Goal: Task Accomplishment & Management: Contribute content

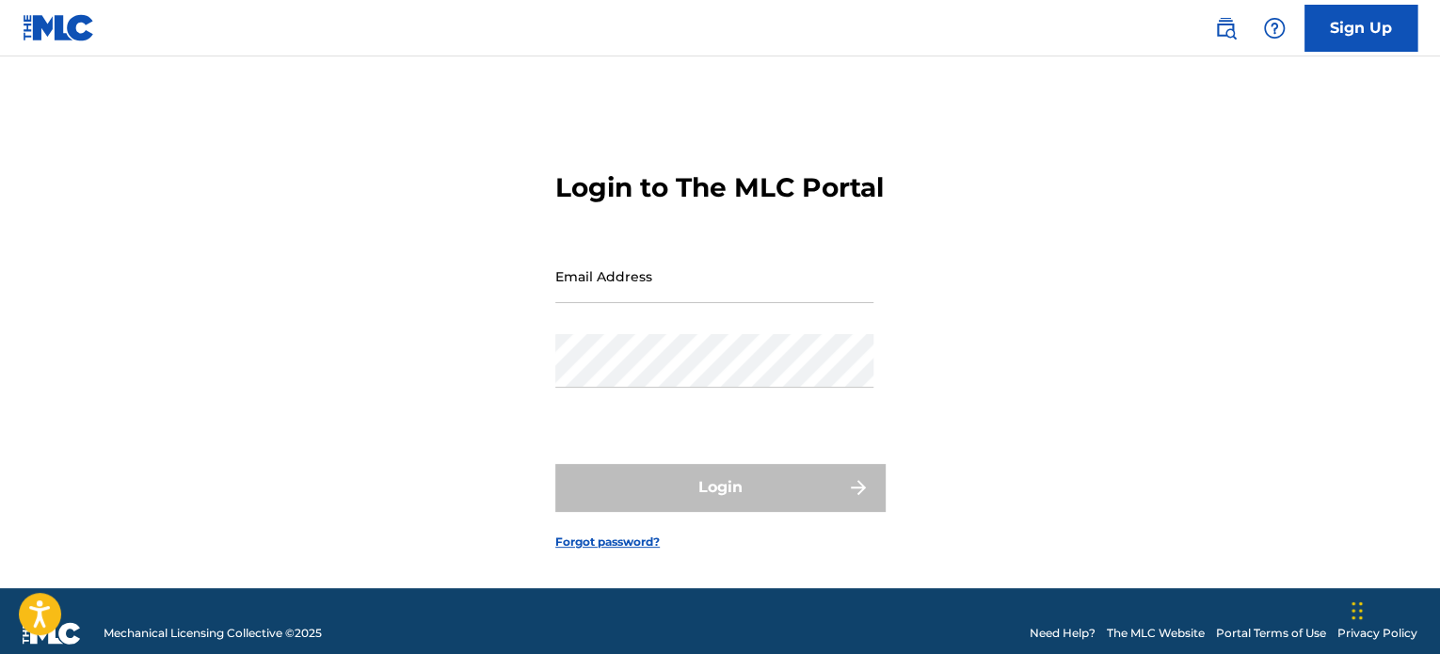
drag, startPoint x: 756, startPoint y: 298, endPoint x: 770, endPoint y: 299, distance: 14.1
click at [756, 298] on input "Email Address" at bounding box center [714, 276] width 318 height 54
type input "[EMAIL_ADDRESS][DOMAIN_NAME]"
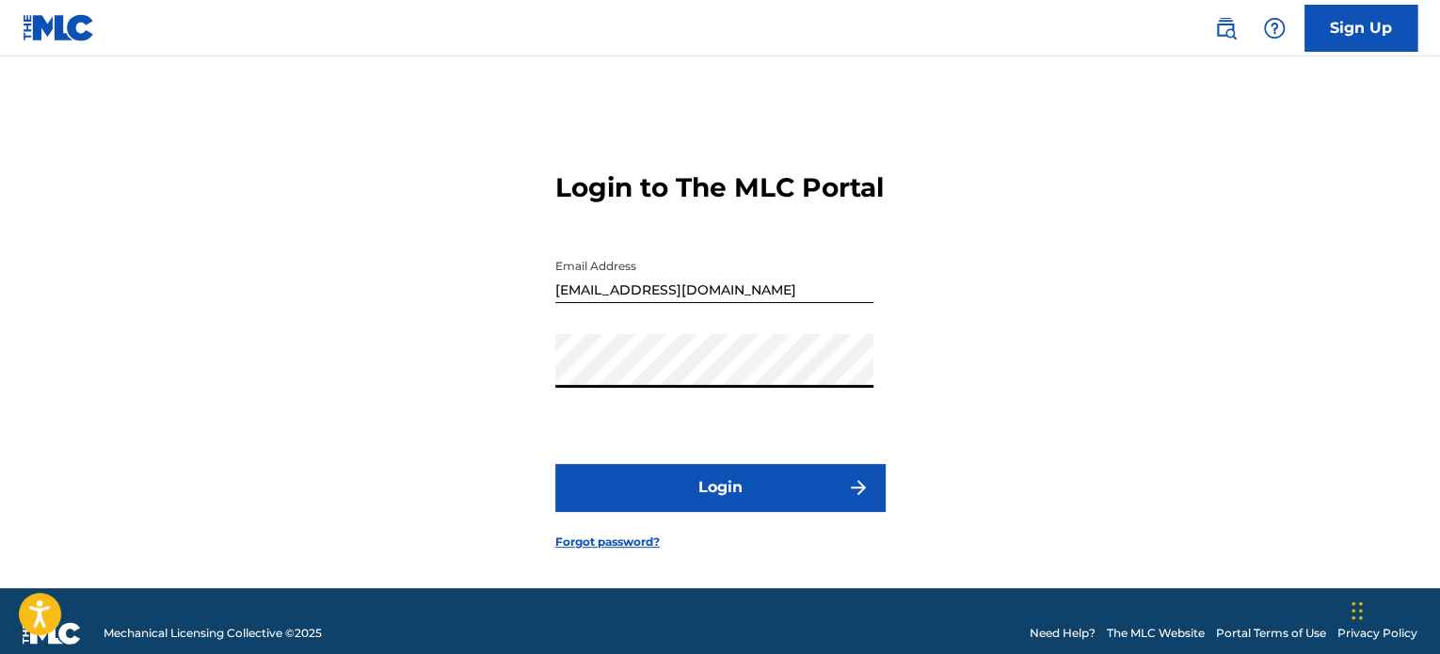
click at [772, 511] on button "Login" at bounding box center [719, 487] width 329 height 47
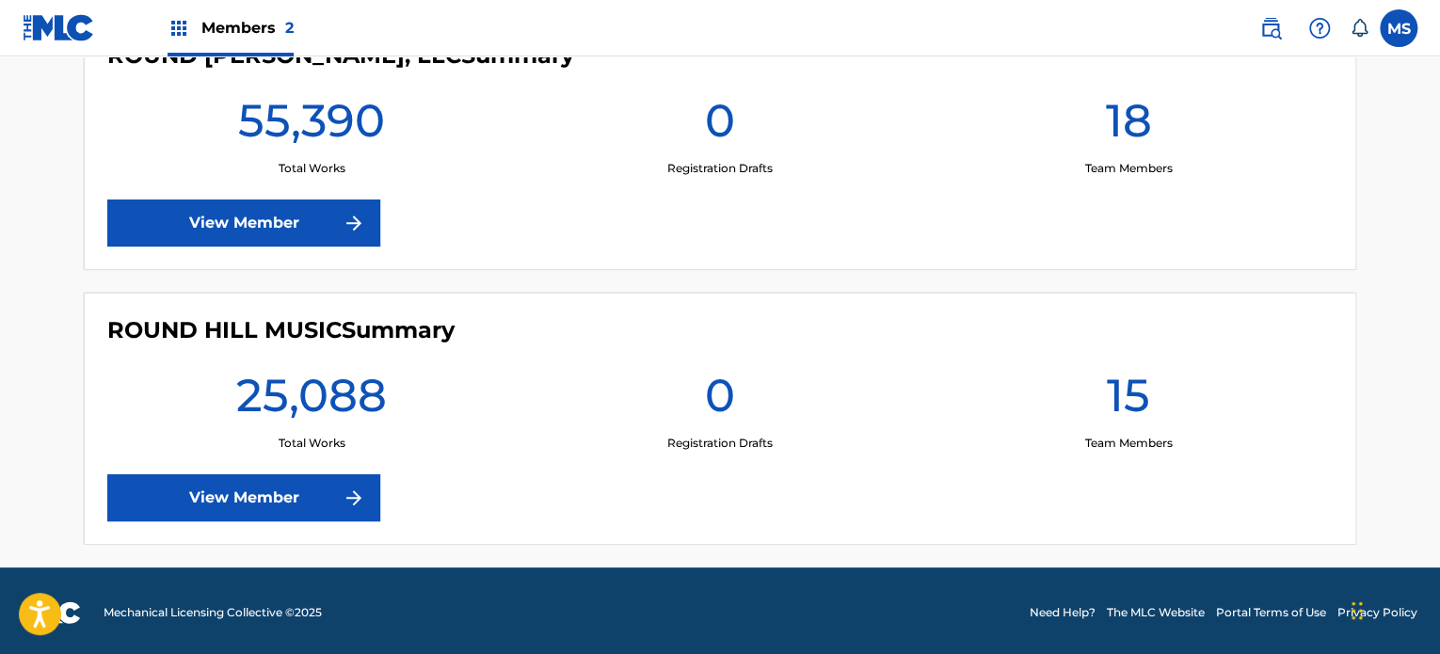
scroll to position [583, 0]
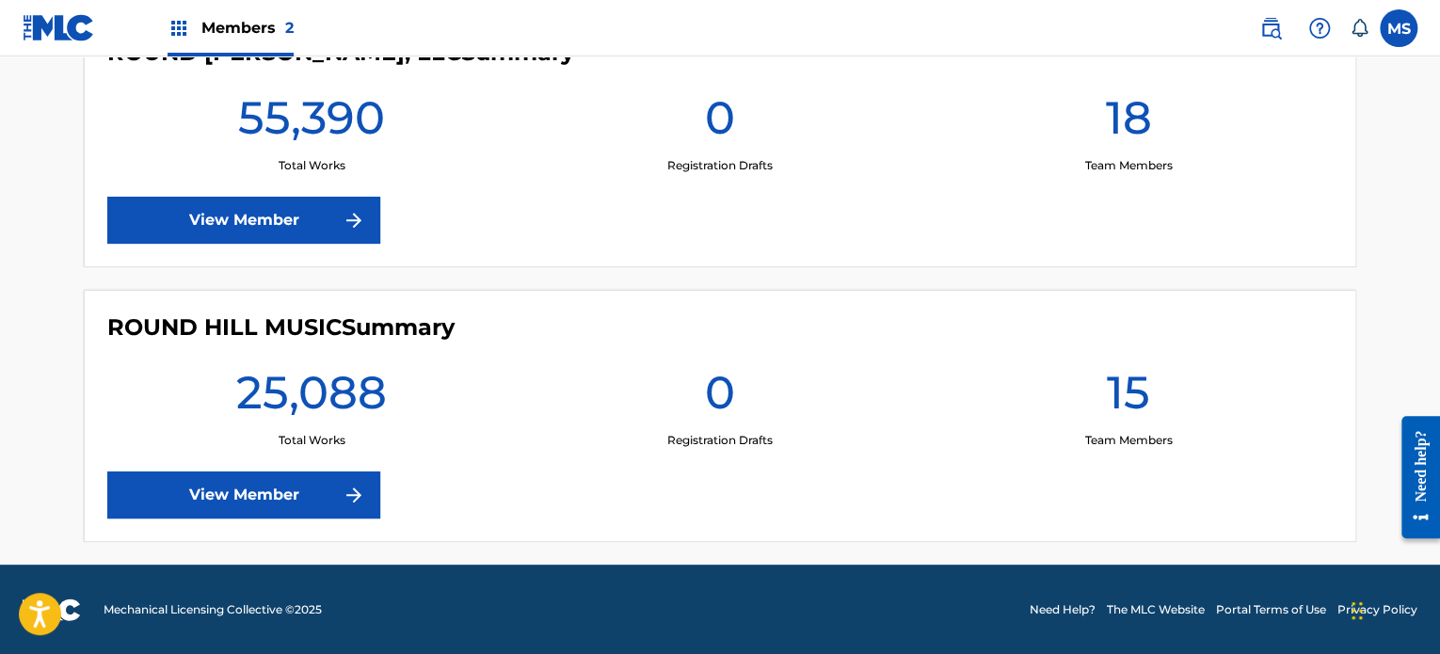
click at [320, 515] on link "View Member" at bounding box center [243, 494] width 273 height 47
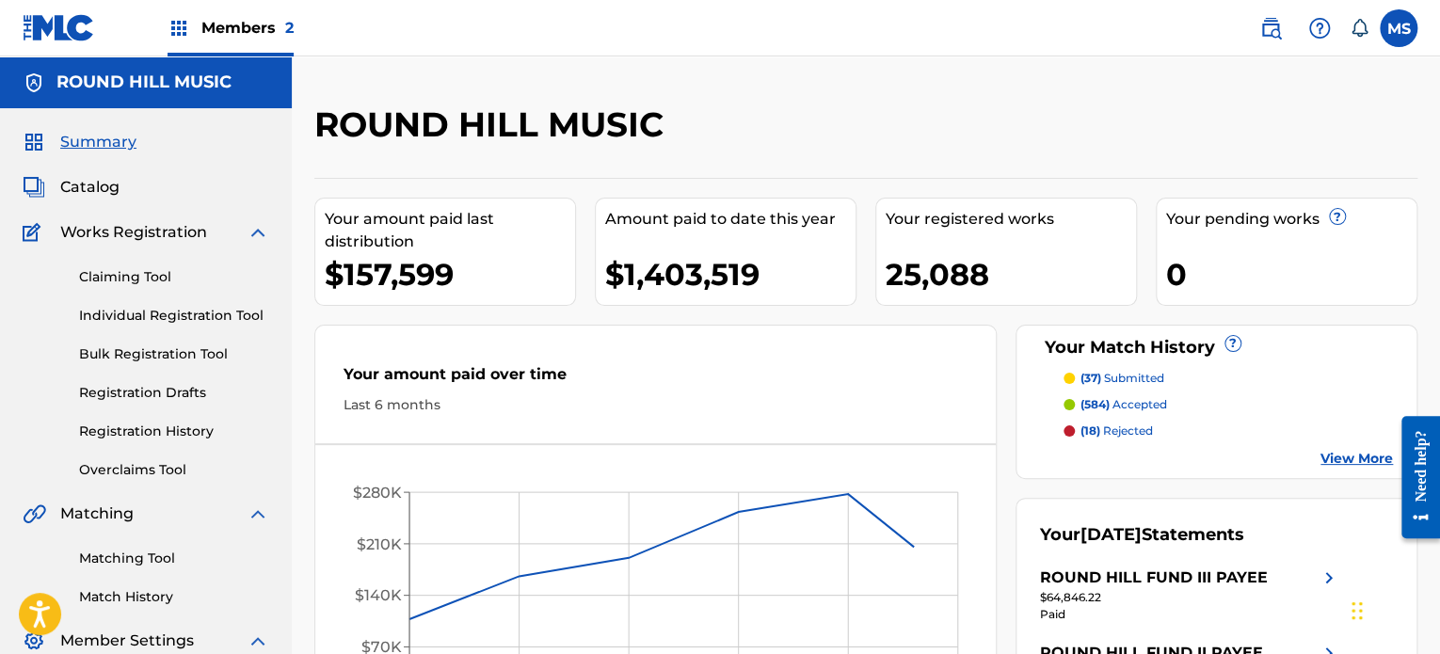
click at [88, 176] on span "Catalog" at bounding box center [89, 187] width 59 height 23
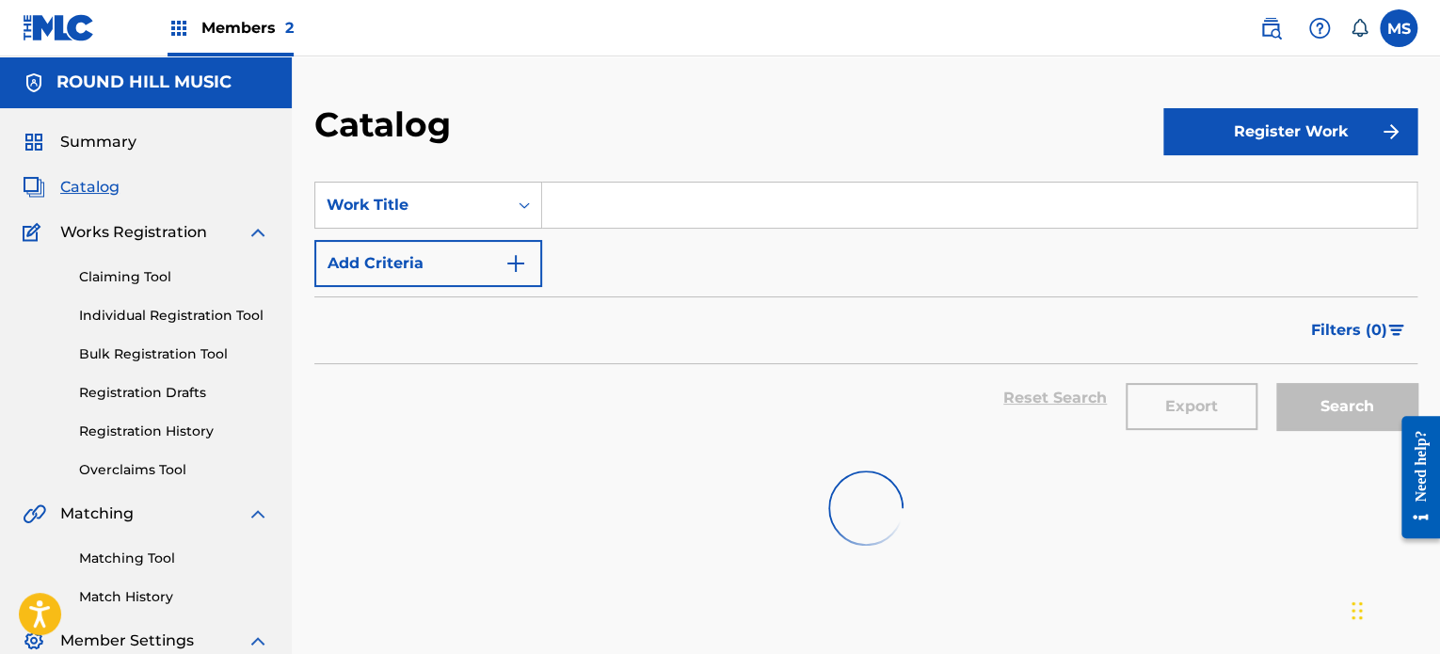
click at [636, 195] on input "Search Form" at bounding box center [979, 205] width 874 height 45
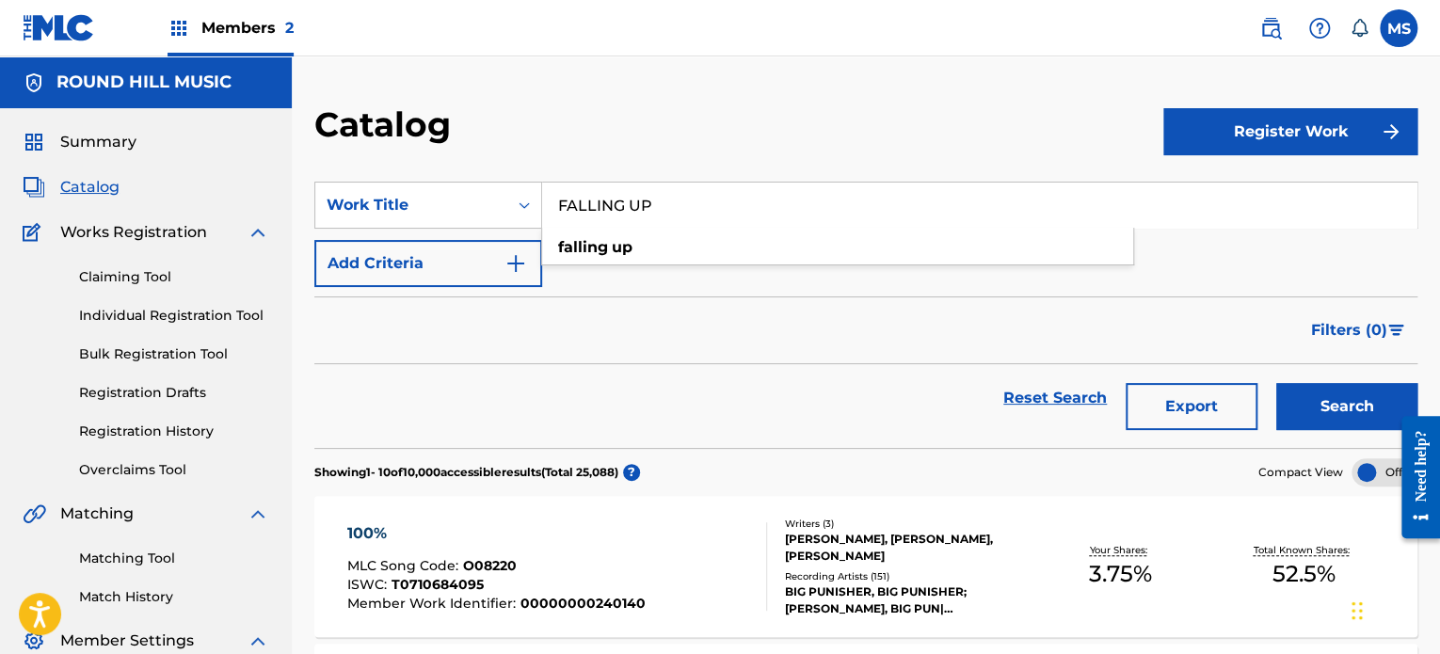
click at [644, 264] on div "falling up" at bounding box center [837, 247] width 593 height 38
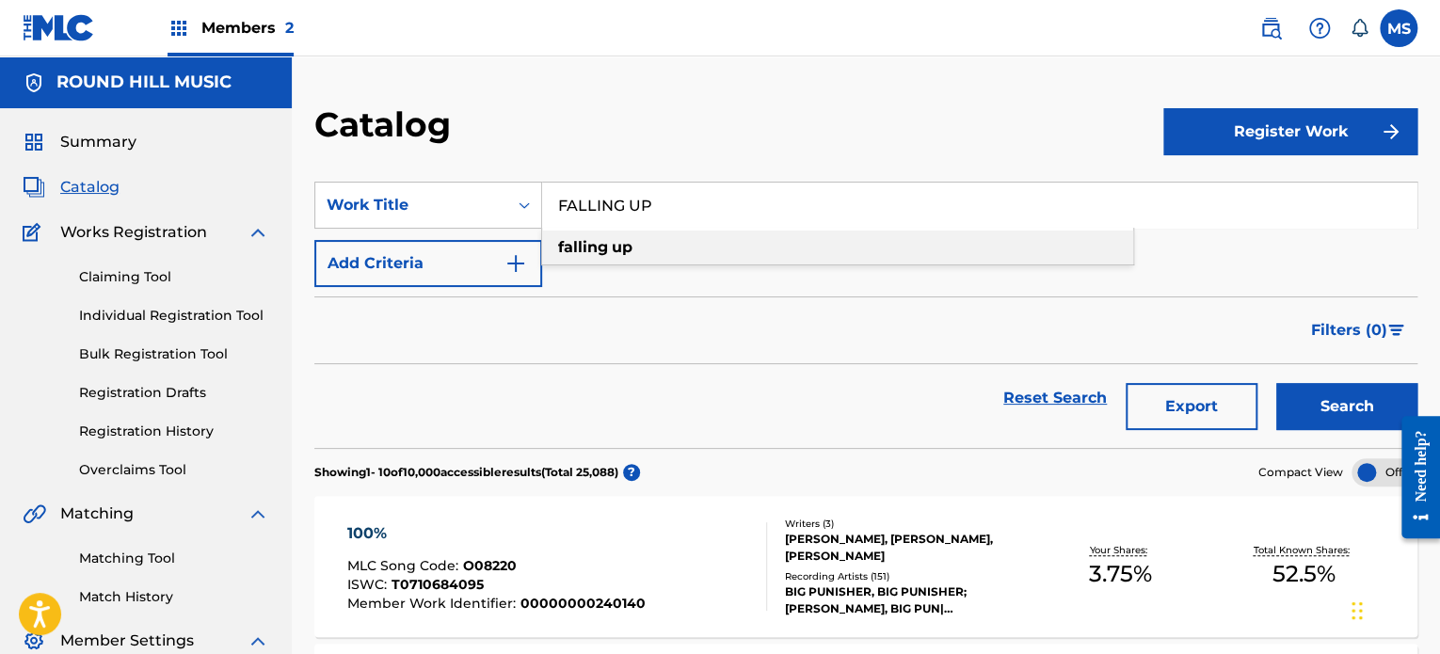
click at [644, 252] on div "falling up" at bounding box center [837, 248] width 591 height 34
type input "falling up"
click at [1276, 383] on button "Search" at bounding box center [1346, 406] width 141 height 47
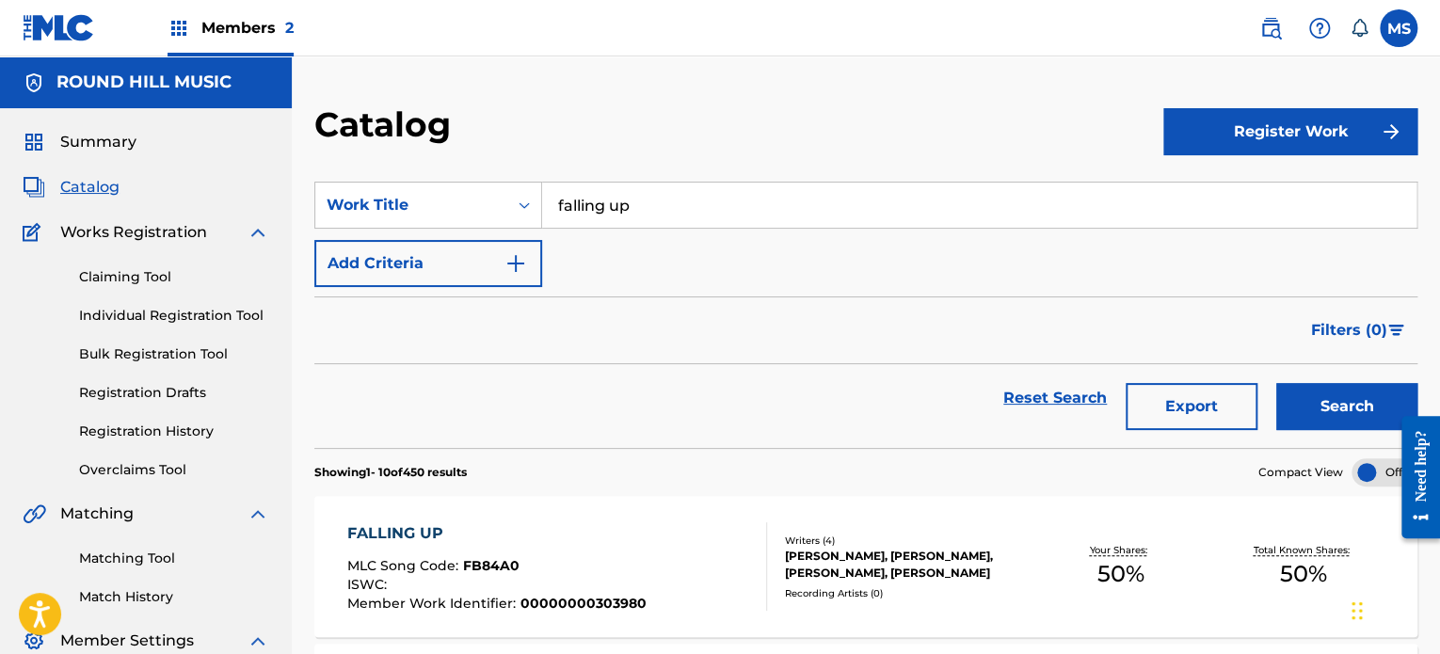
scroll to position [94, 0]
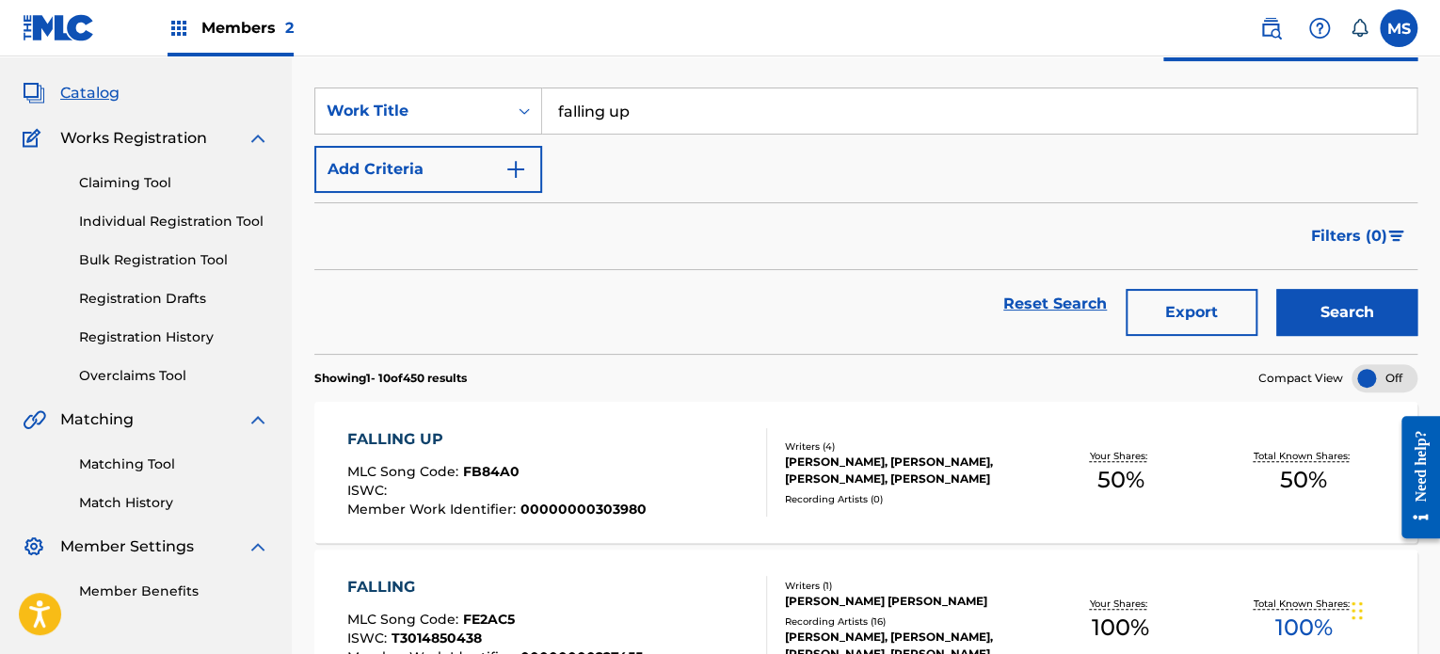
click at [618, 402] on div "FALLING UP MLC Song Code : FB84A0 ISWC : Member Work Identifier : 0000000030398…" at bounding box center [865, 472] width 1103 height 141
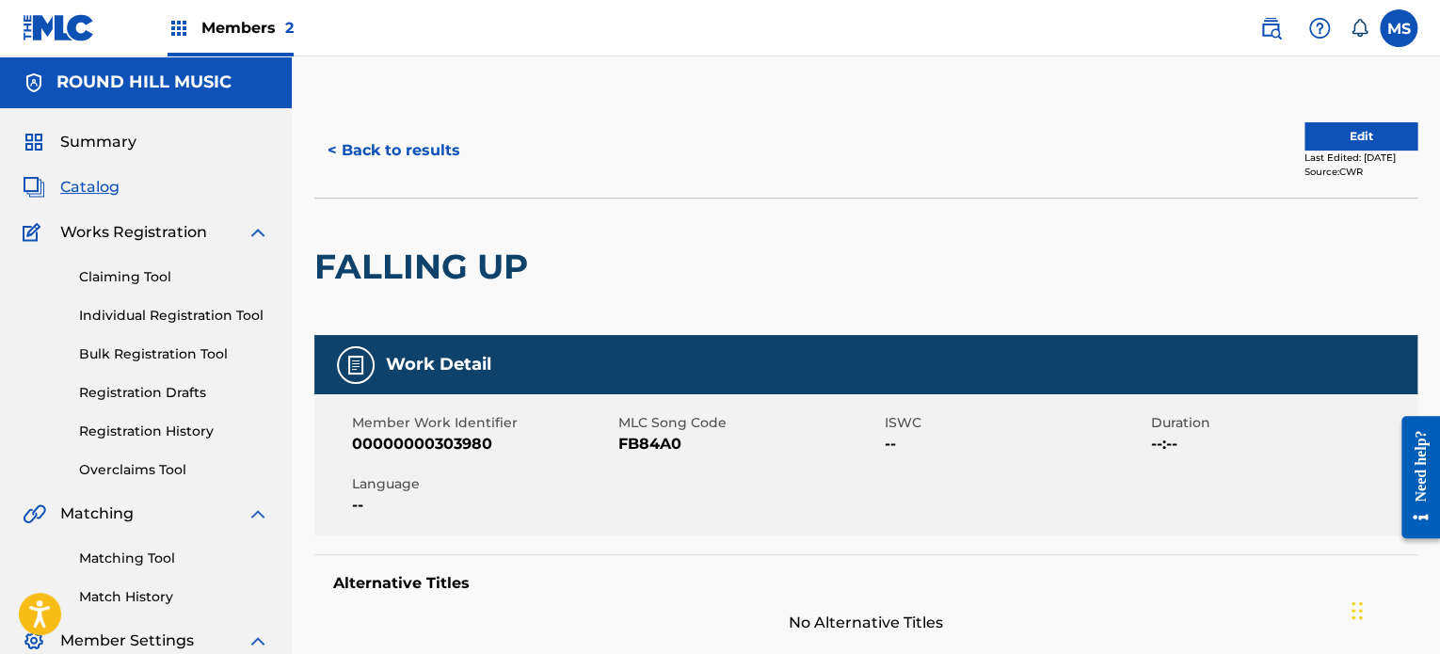
click at [1304, 143] on button "Edit" at bounding box center [1360, 136] width 113 height 28
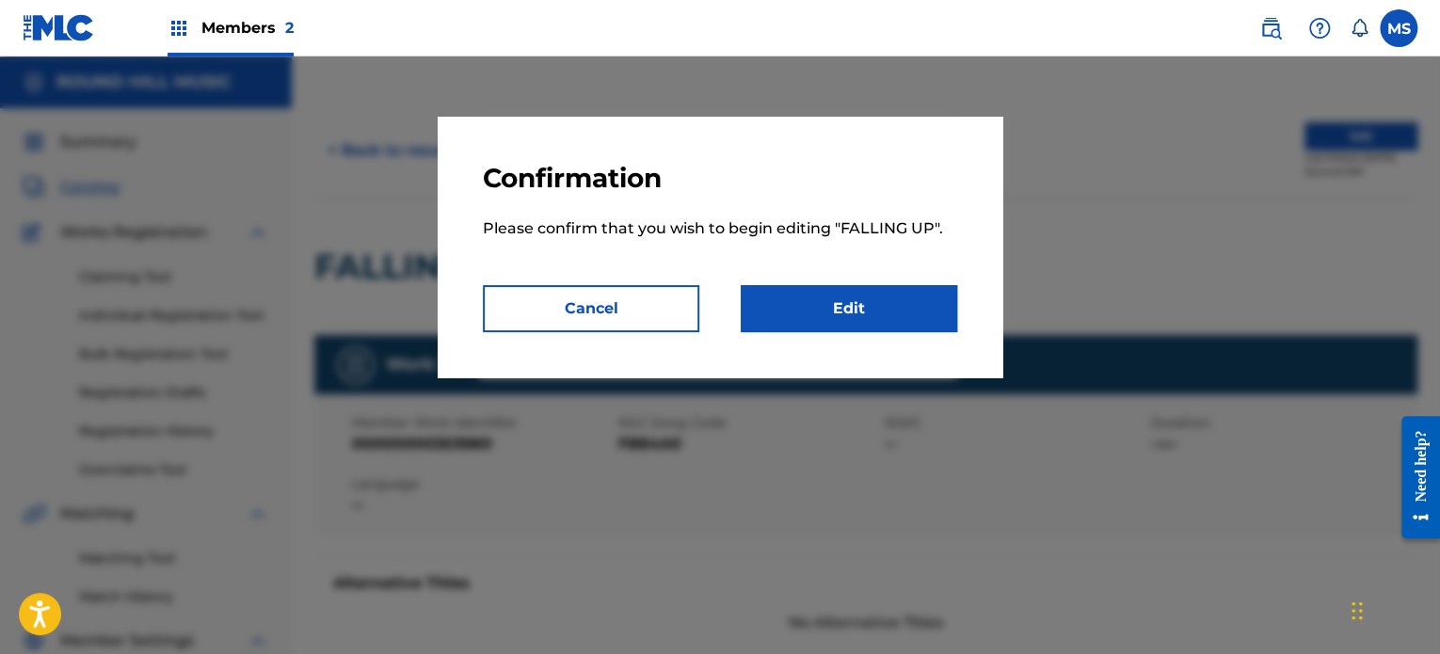
click at [858, 310] on link "Edit" at bounding box center [848, 308] width 216 height 47
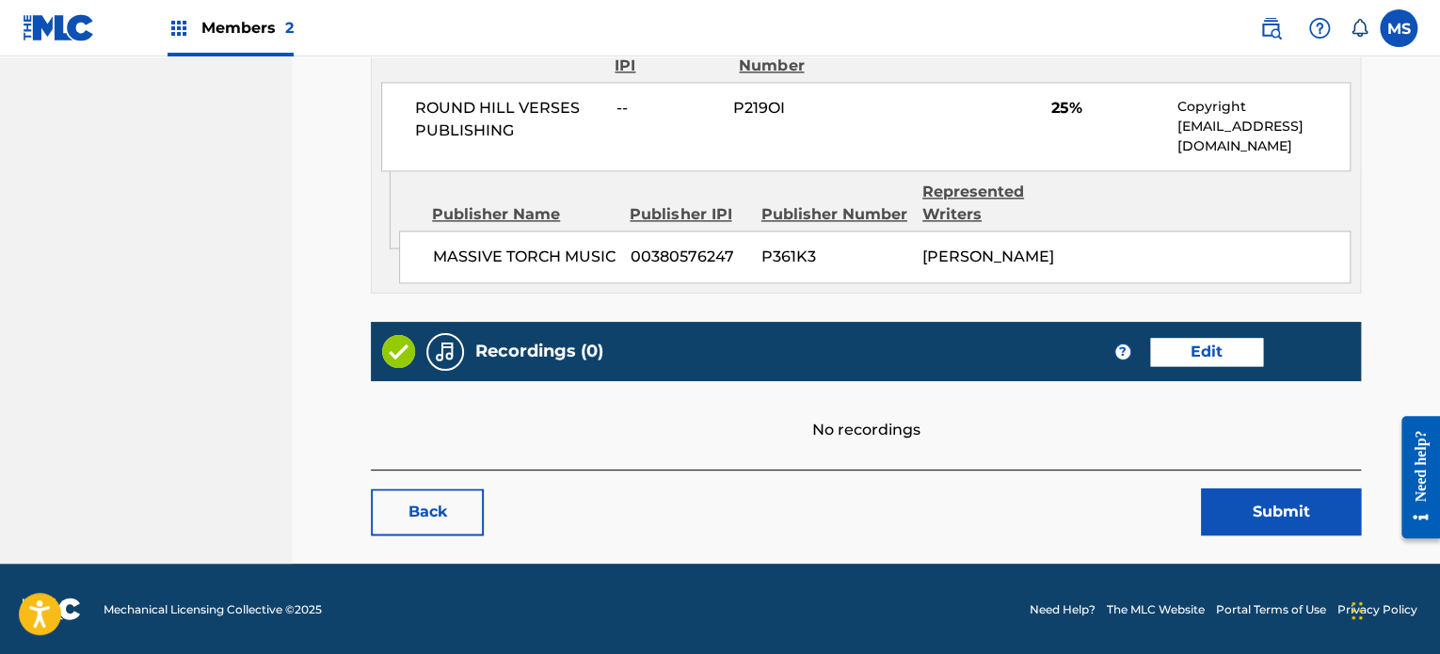
scroll to position [1278, 0]
click at [1174, 338] on link "Edit" at bounding box center [1206, 352] width 113 height 28
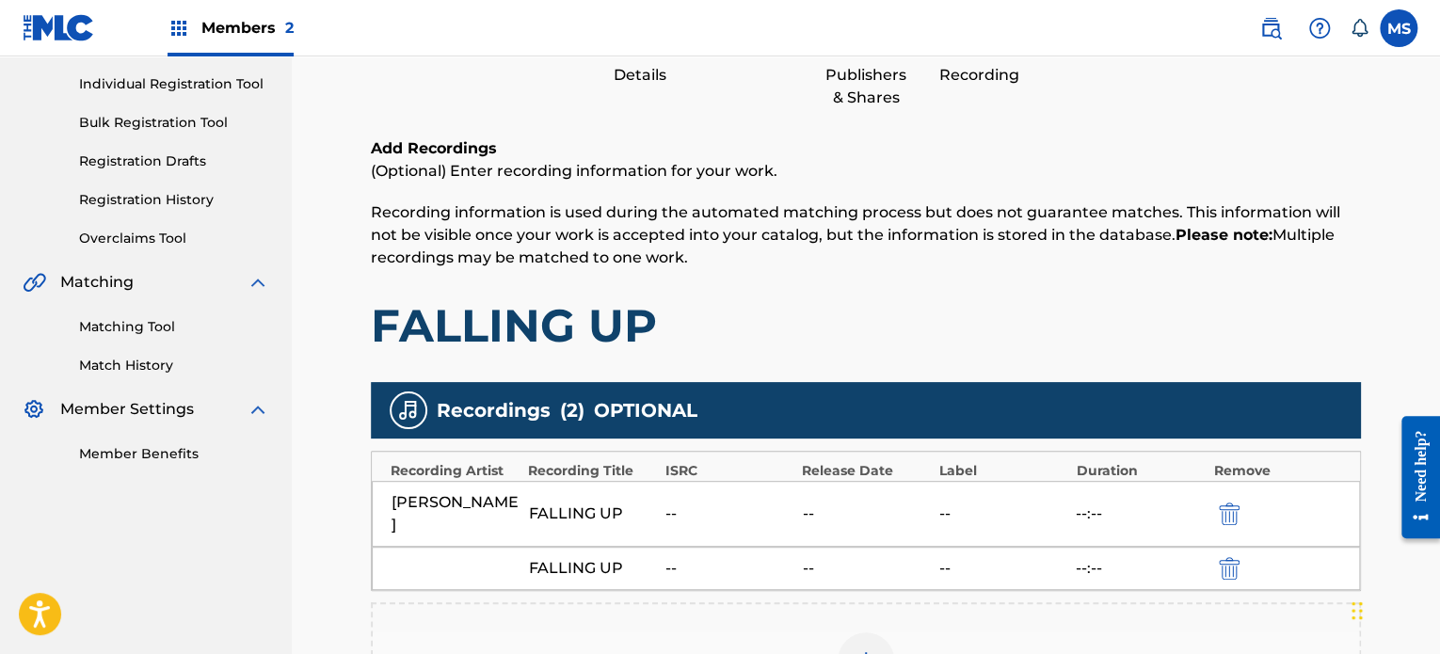
scroll to position [376, 0]
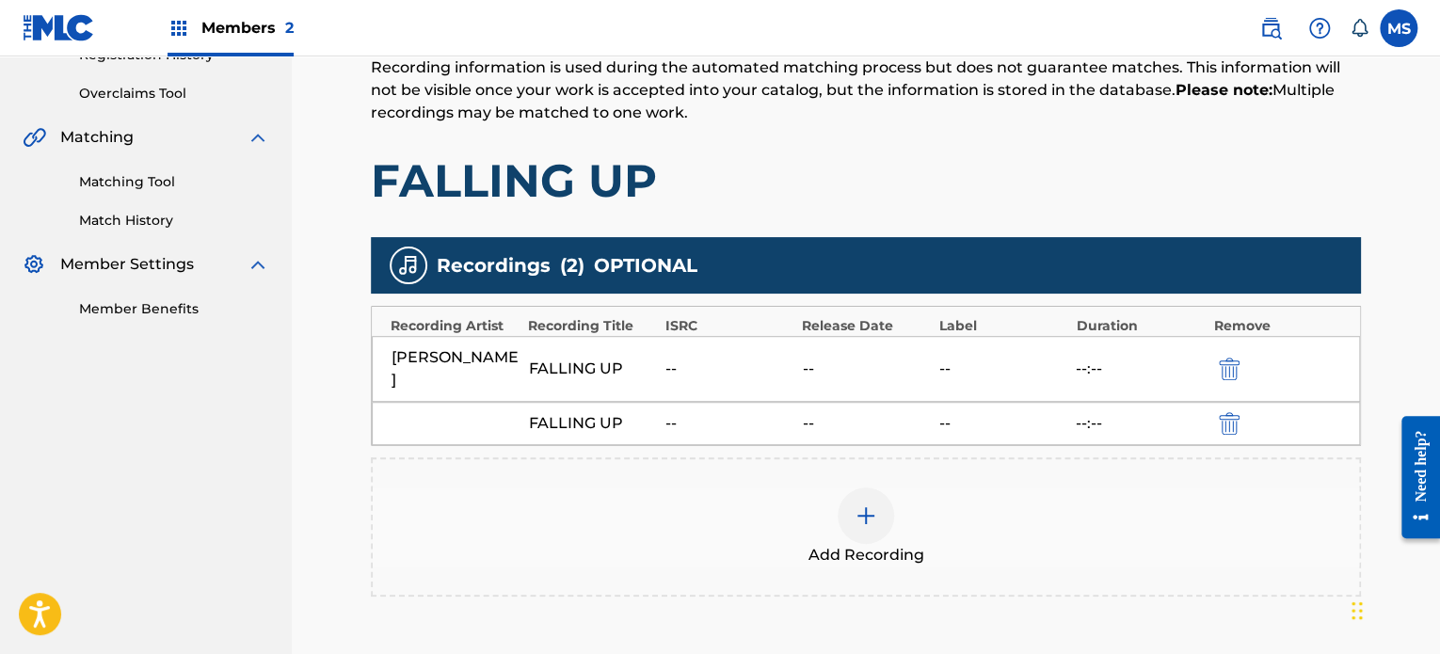
click at [859, 504] on img at bounding box center [865, 515] width 23 height 23
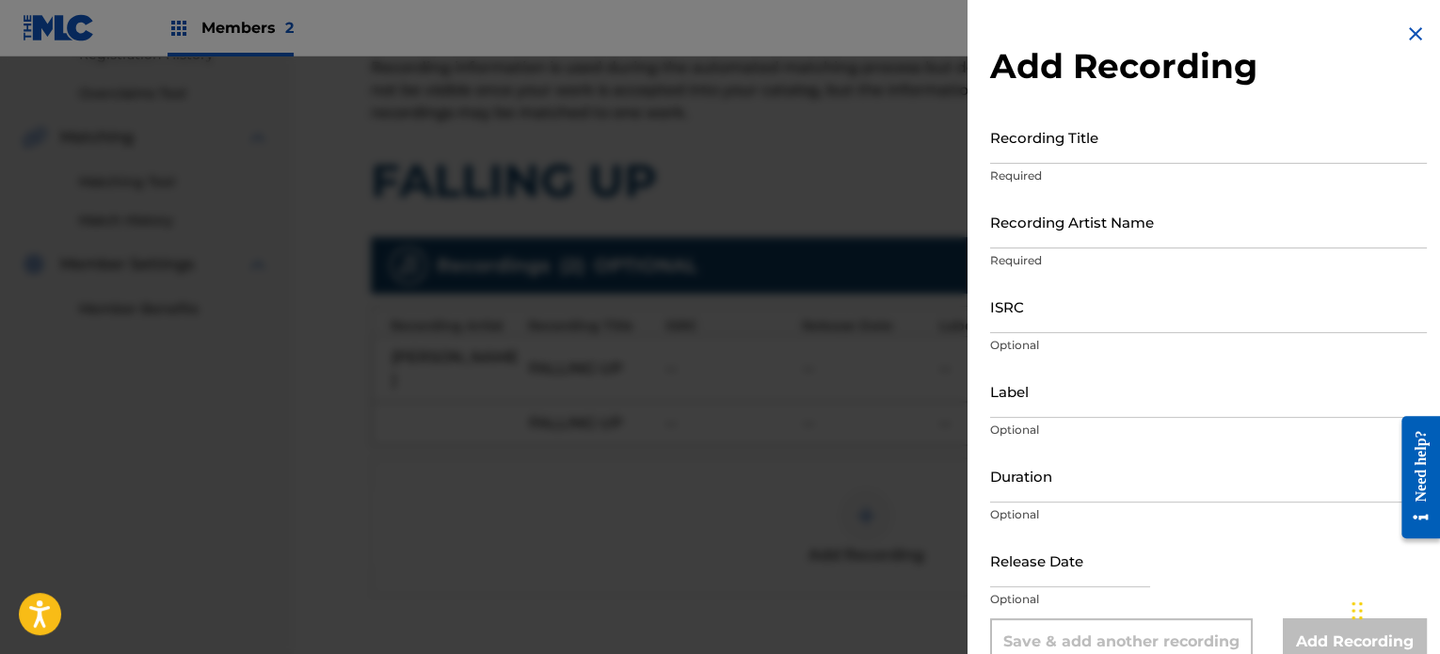
click at [1261, 152] on input "Recording Title" at bounding box center [1208, 137] width 437 height 54
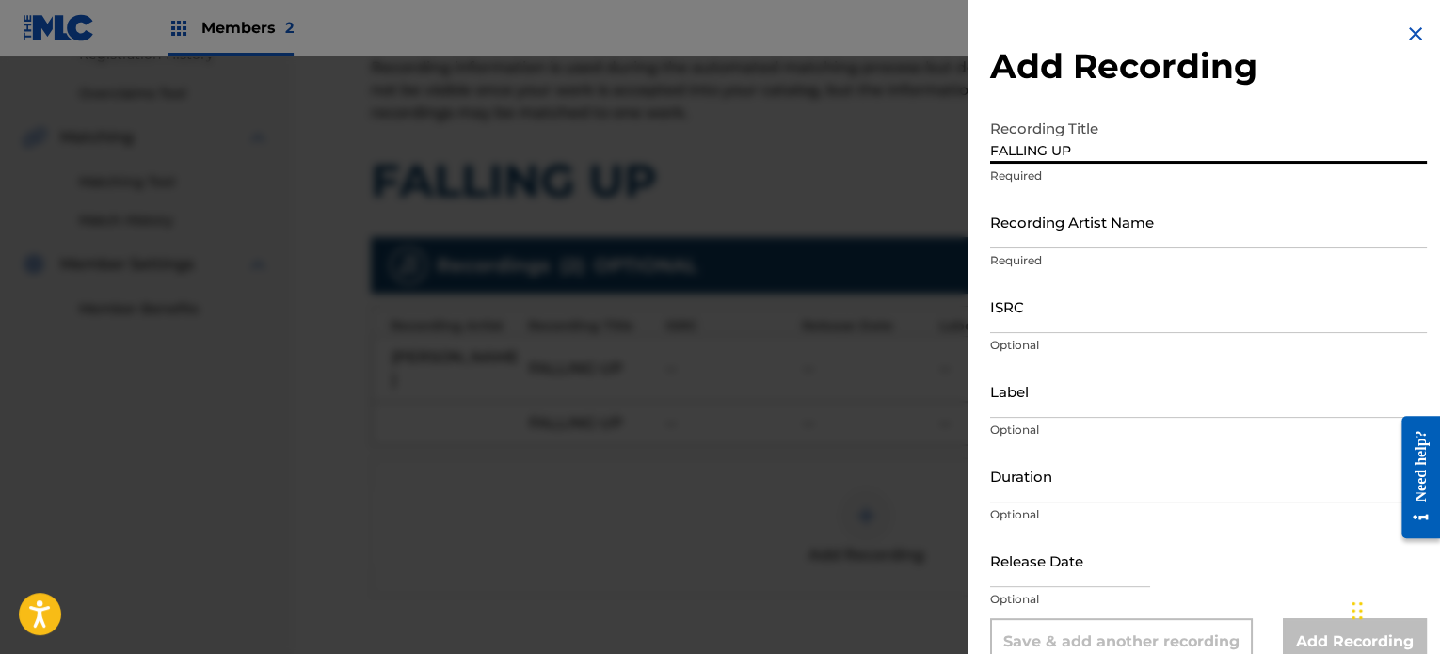
type input "FALLING UP"
click at [1255, 199] on input "Recording Artist Name" at bounding box center [1208, 222] width 437 height 54
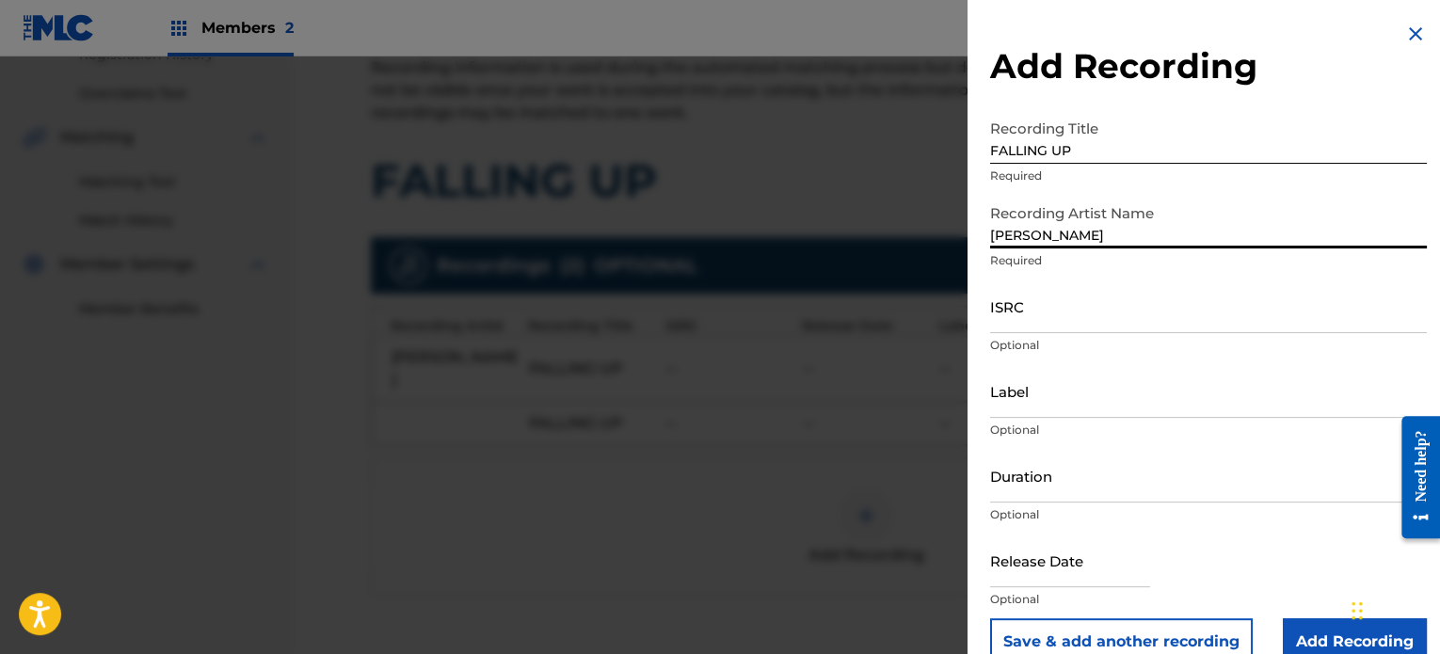
type input "[PERSON_NAME]"
click at [1156, 312] on input "ISRC" at bounding box center [1208, 306] width 437 height 54
paste input "TCAJT2557044"
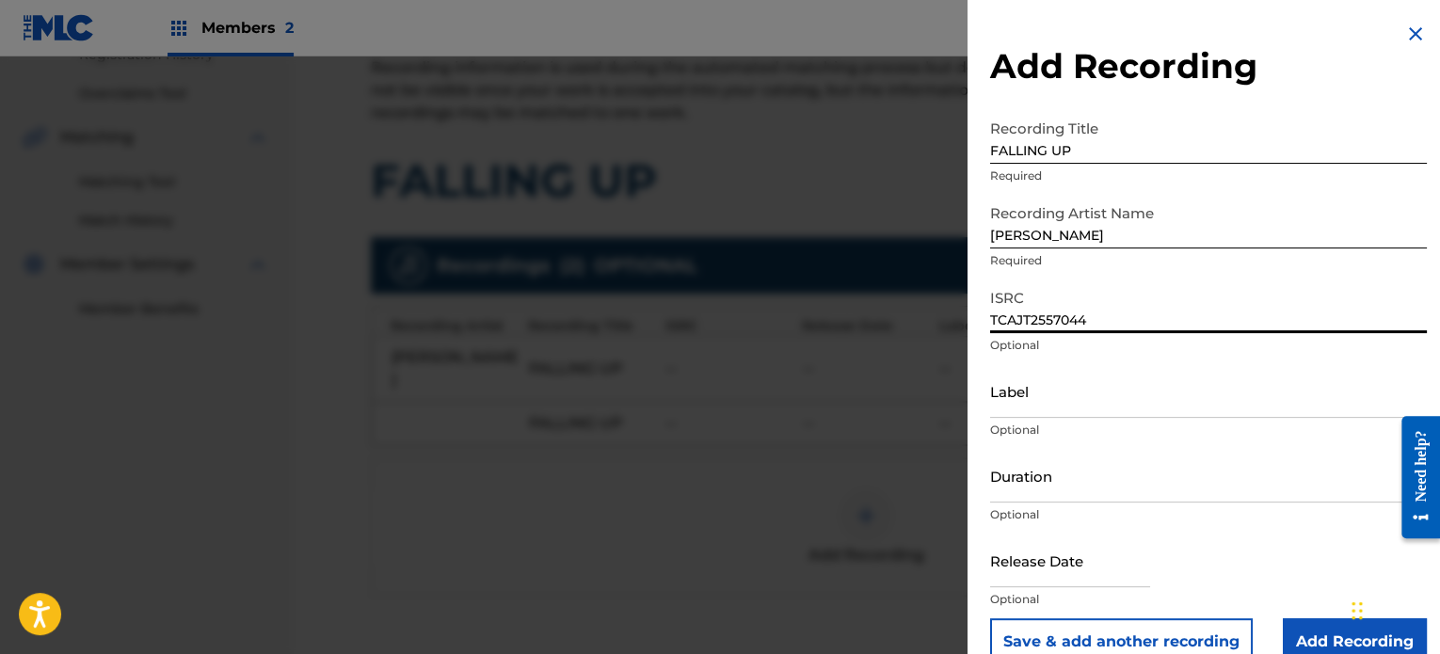
type input "TCAJT2557044"
click at [1125, 377] on input "Label" at bounding box center [1208, 391] width 437 height 54
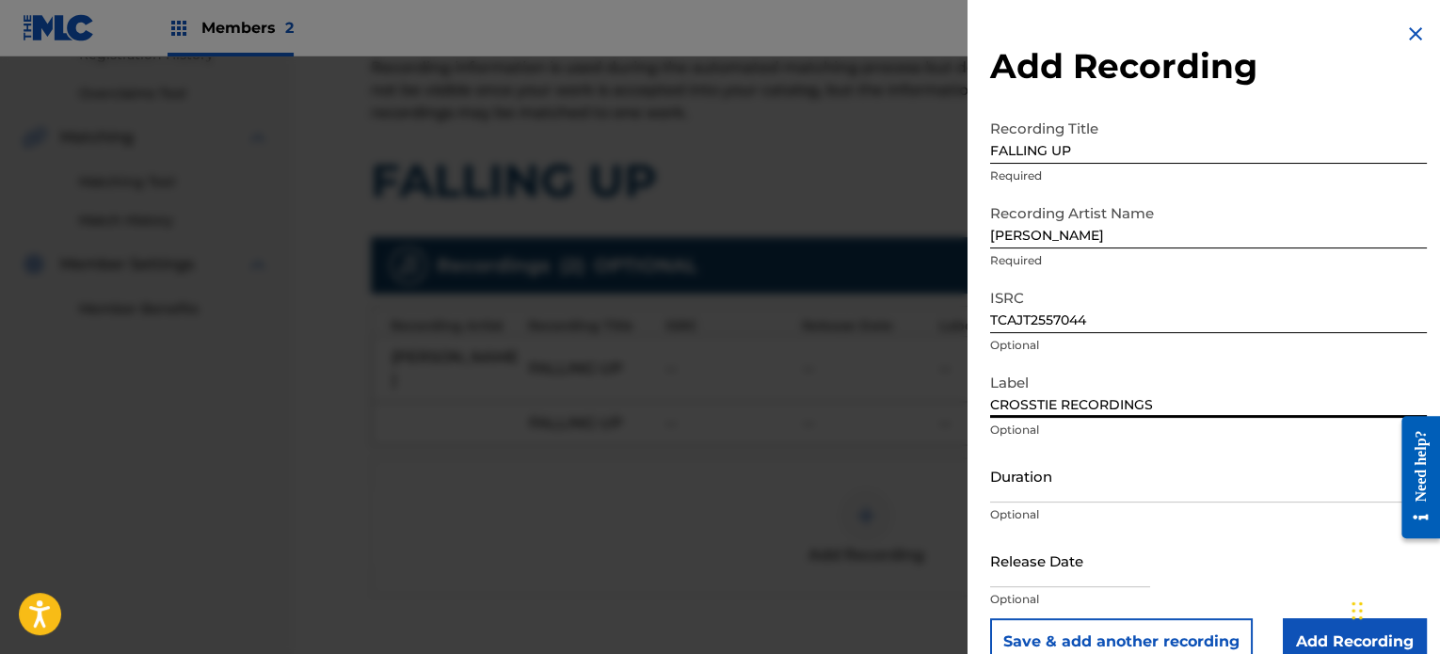
type input "CROSSTIE RECORDINGS"
click at [1133, 501] on input "Duration" at bounding box center [1208, 476] width 437 height 54
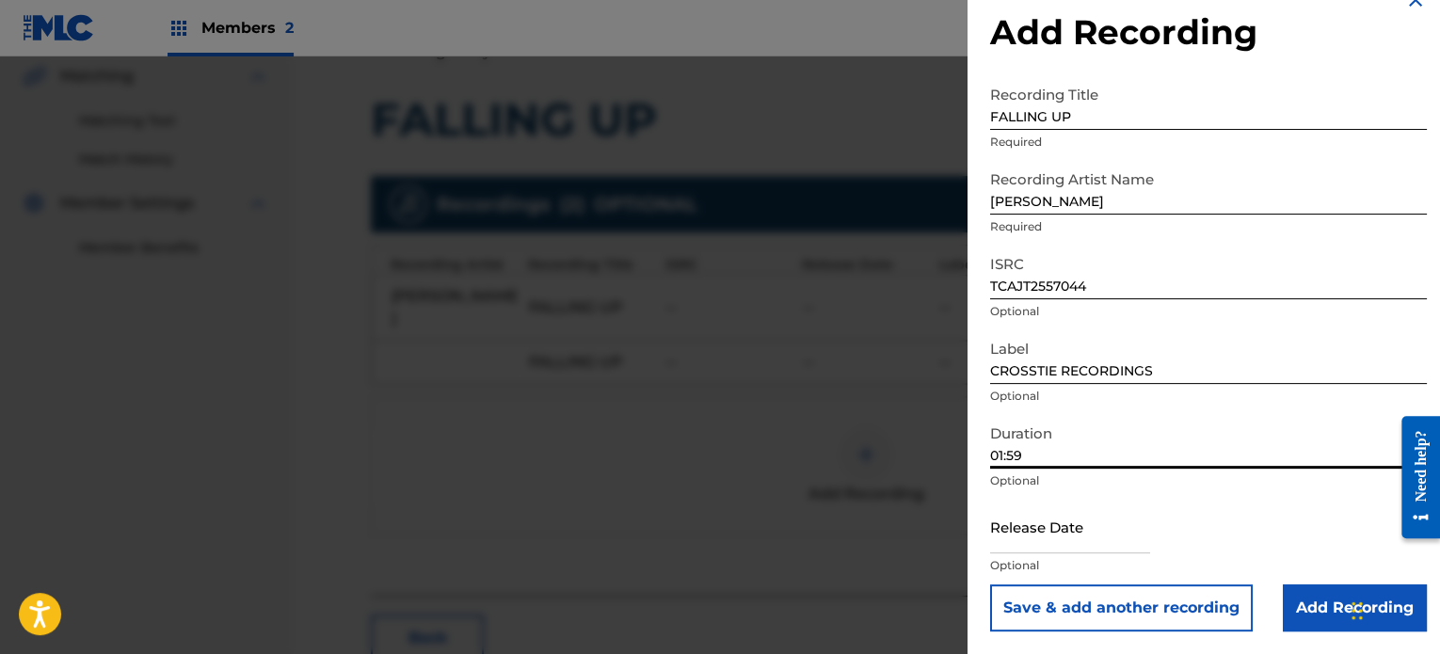
scroll to position [470, 0]
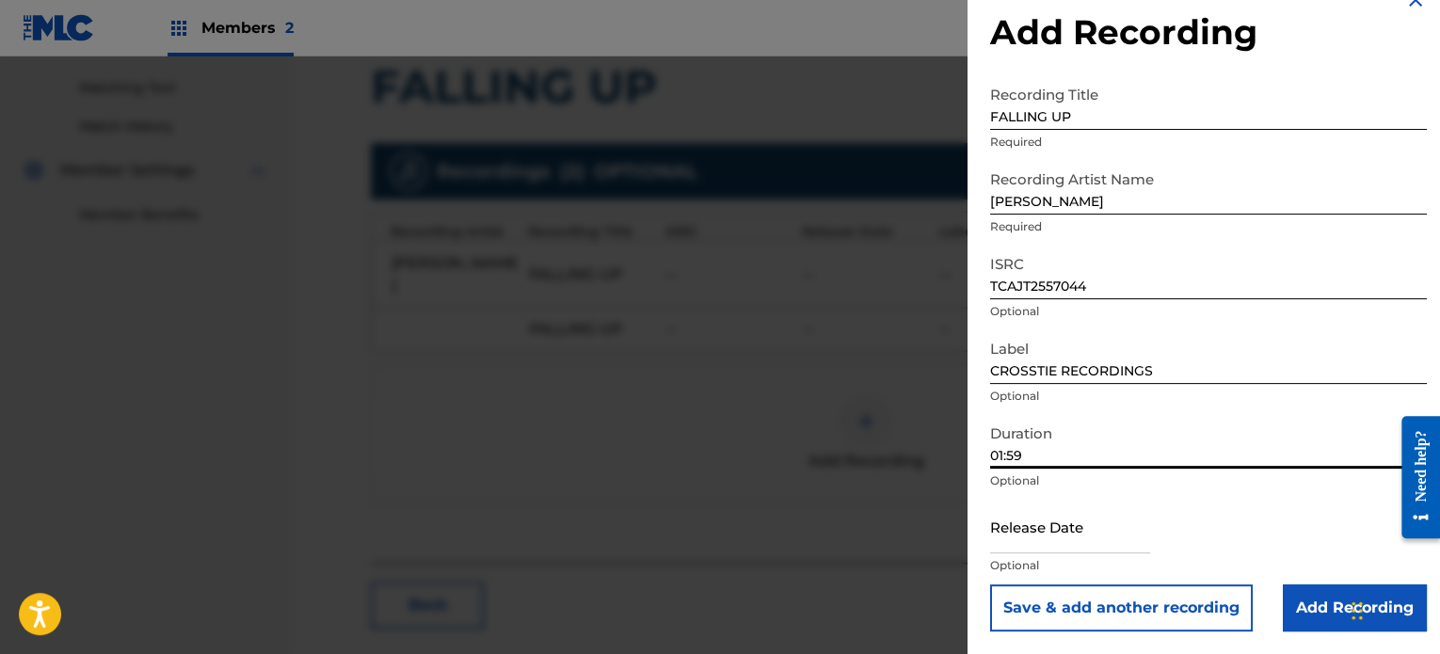
type input "01:59"
click at [1106, 518] on input "text" at bounding box center [1070, 527] width 160 height 54
select select "7"
select select "2025"
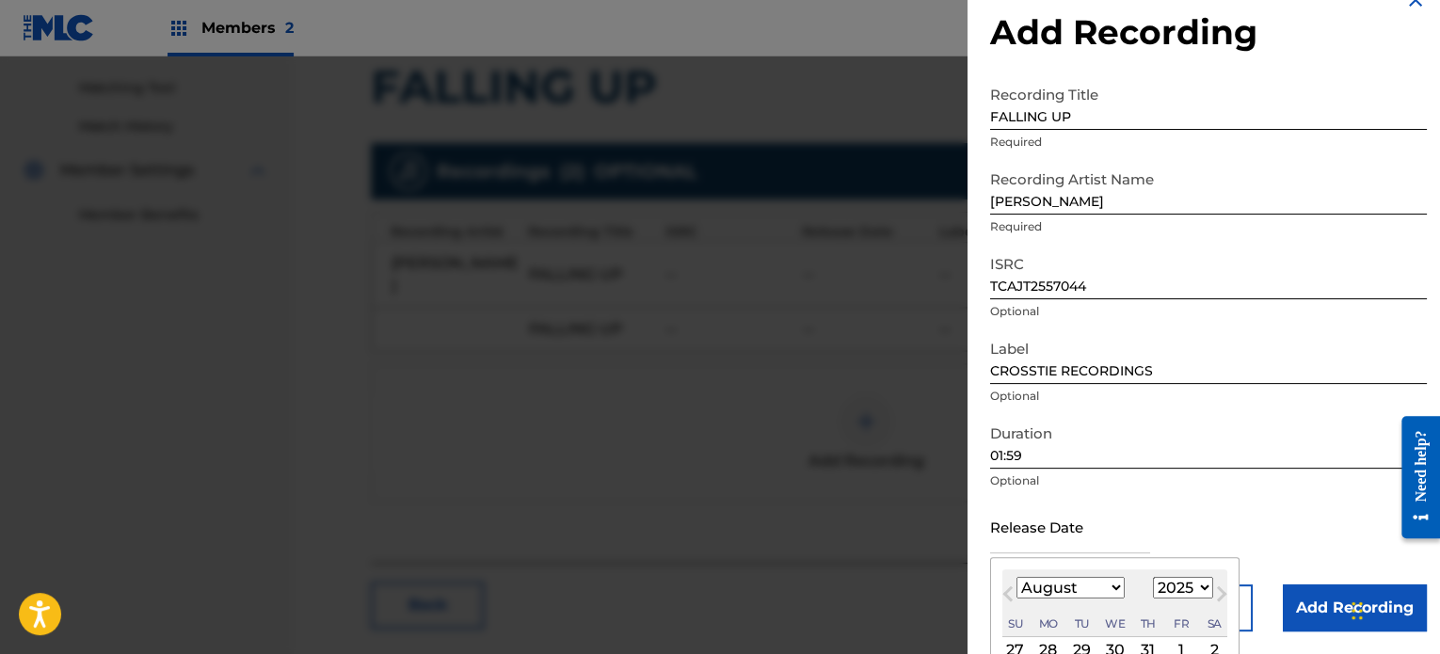
click at [1116, 582] on select "January February March April May June July August September October November De…" at bounding box center [1070, 588] width 108 height 22
click at [1016, 577] on select "January February March April May June July August September October November De…" at bounding box center [1070, 588] width 108 height 22
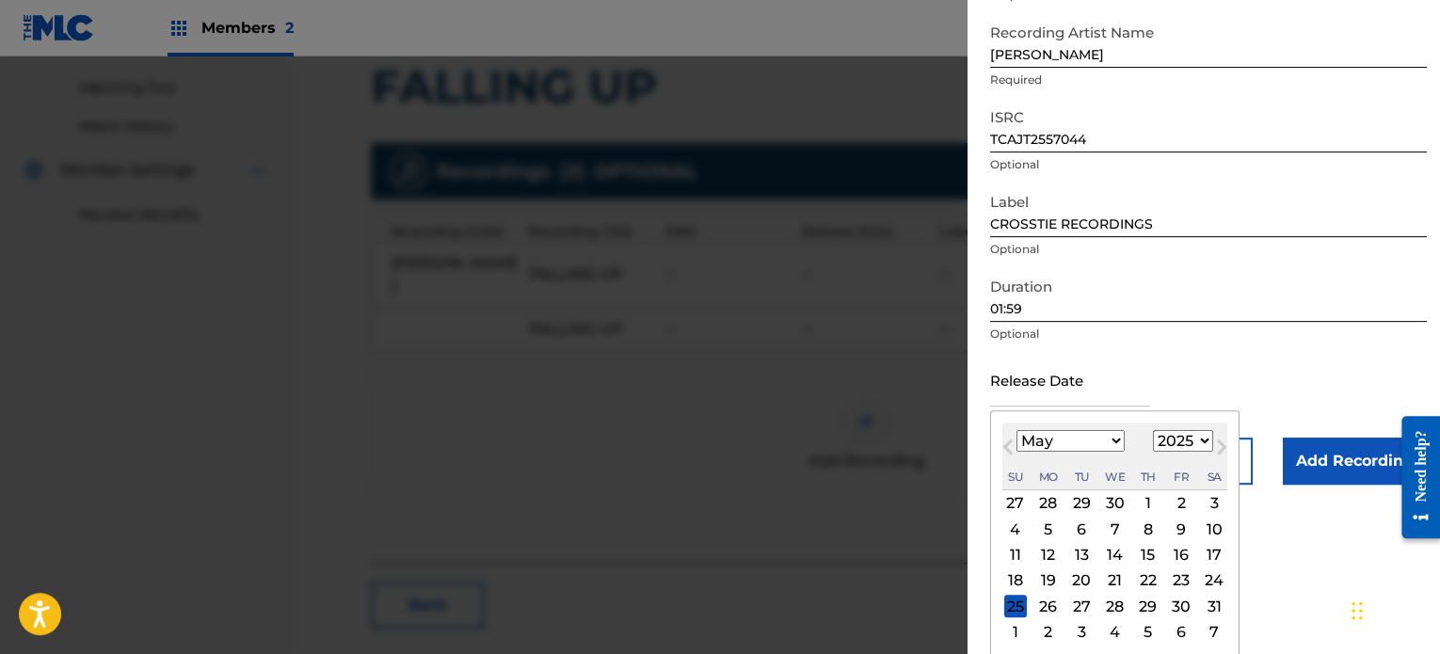
scroll to position [183, 0]
click at [1108, 436] on select "January February March April May June July August September October November De…" at bounding box center [1070, 439] width 108 height 22
select select "7"
click at [1016, 428] on select "January February March April May June July August September October November De…" at bounding box center [1070, 439] width 108 height 22
click at [1180, 494] on div "1" at bounding box center [1181, 501] width 23 height 23
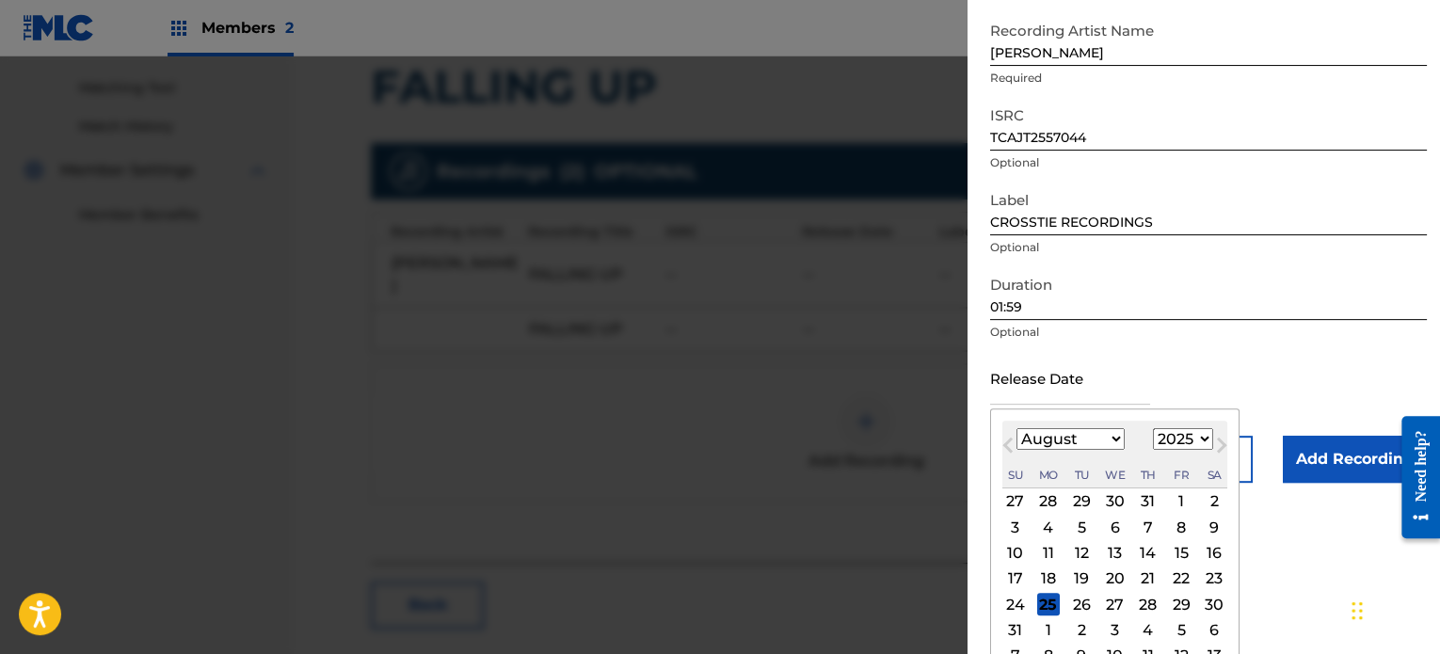
type input "[DATE]"
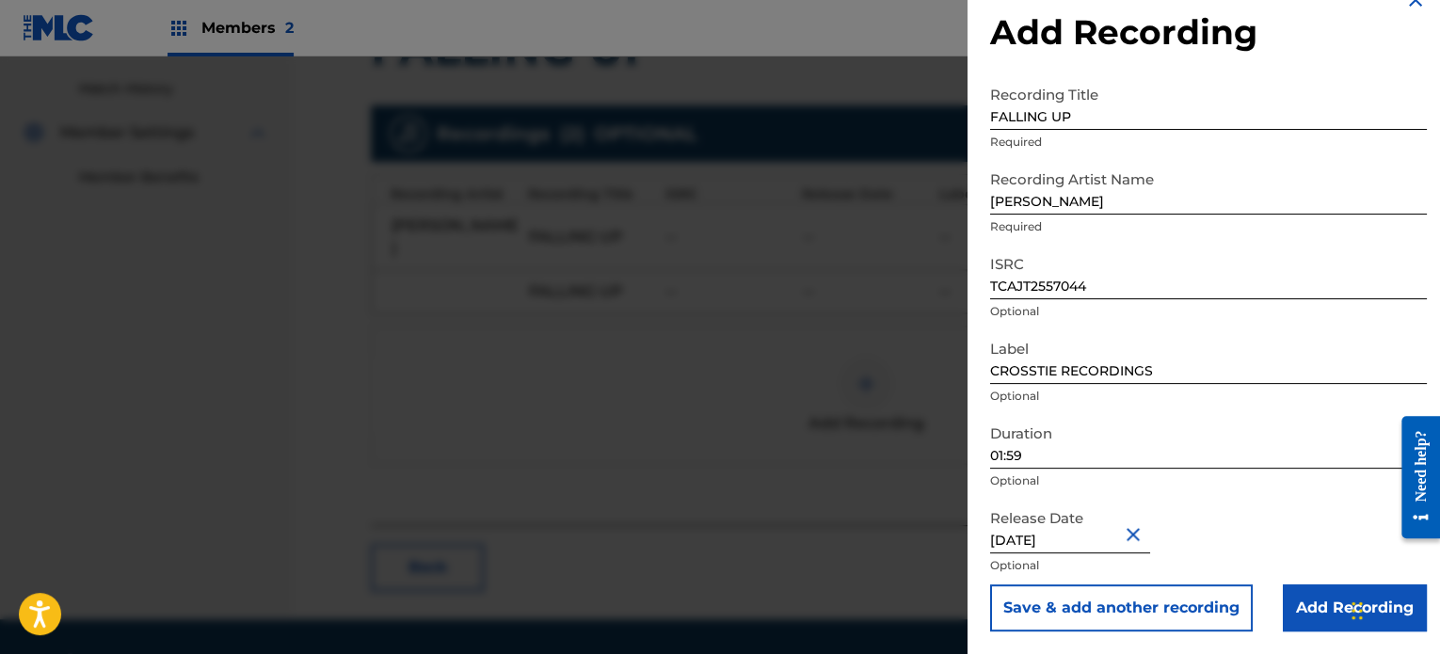
scroll to position [538, 0]
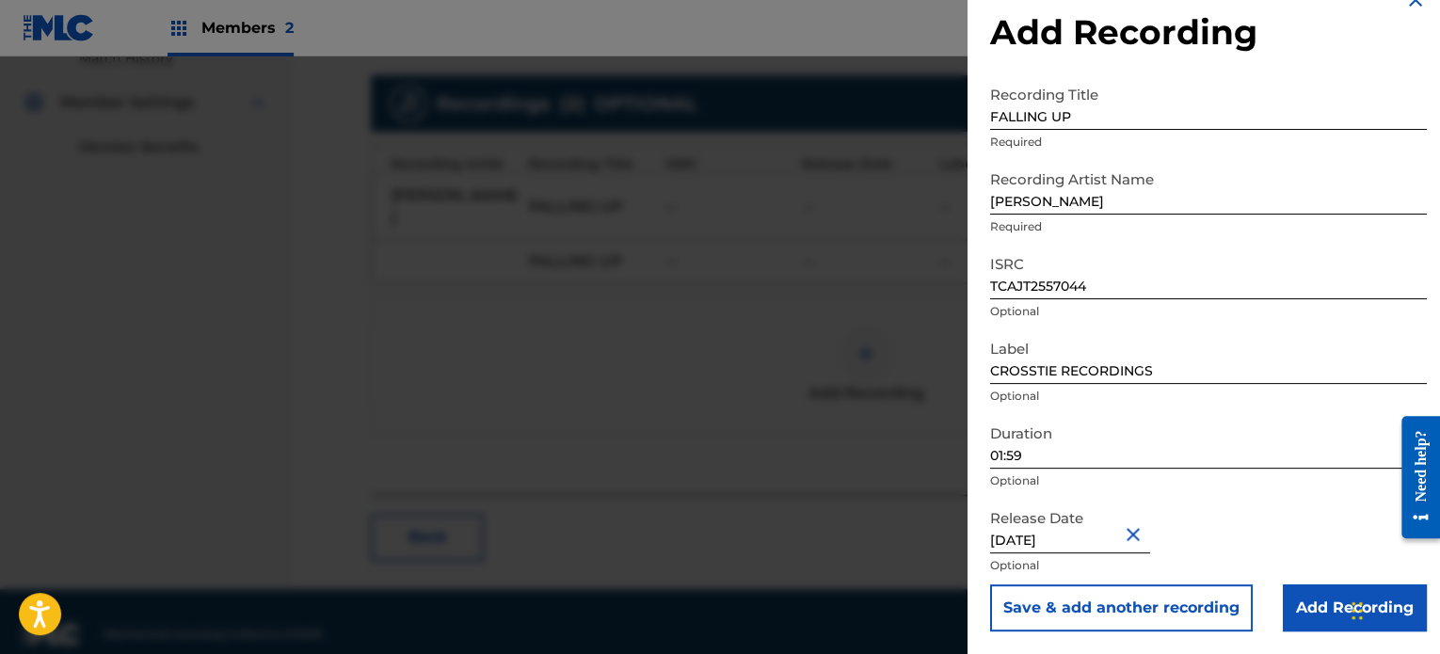
click at [1299, 605] on input "Add Recording" at bounding box center [1354, 607] width 144 height 47
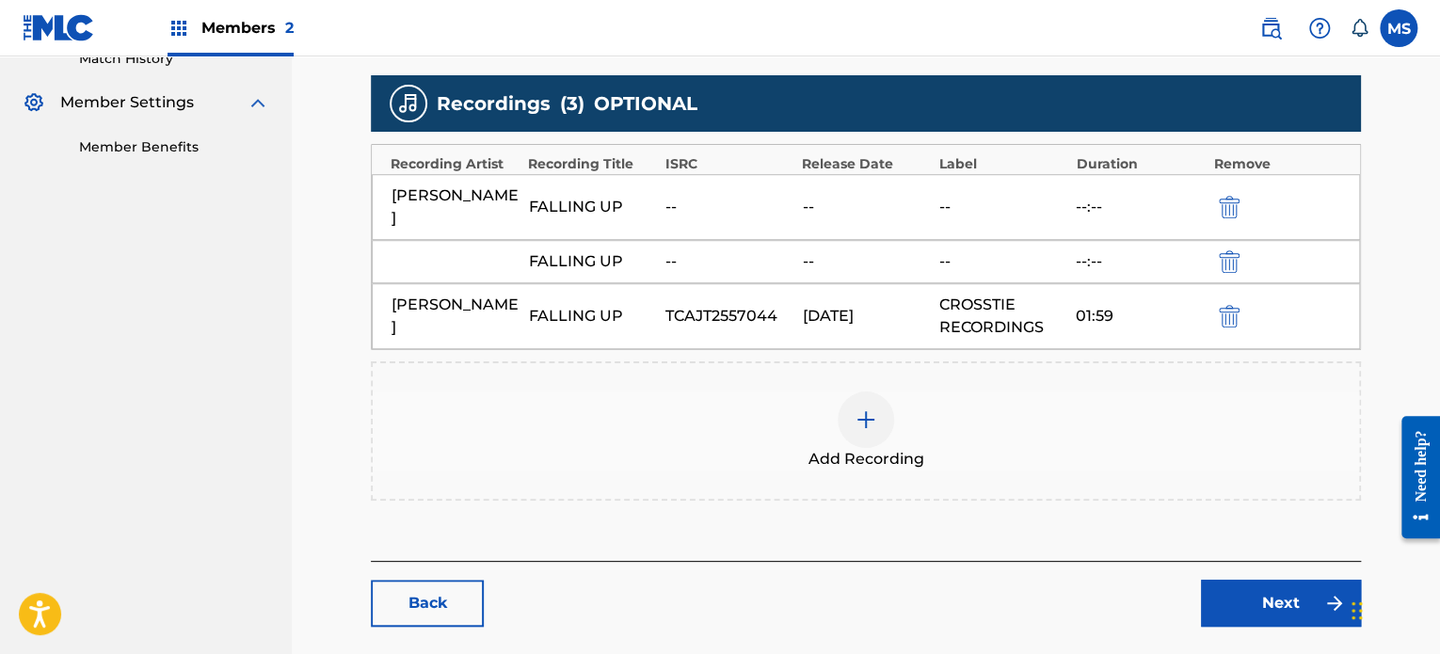
drag, startPoint x: 1257, startPoint y: 608, endPoint x: 1257, endPoint y: 590, distance: 17.9
click at [1257, 605] on main "Catalog Enter Work Details Add Writers Add Publishers & Shares Add Recording Re…" at bounding box center [865, 110] width 1103 height 1090
click at [1257, 588] on link "Next" at bounding box center [1281, 603] width 160 height 47
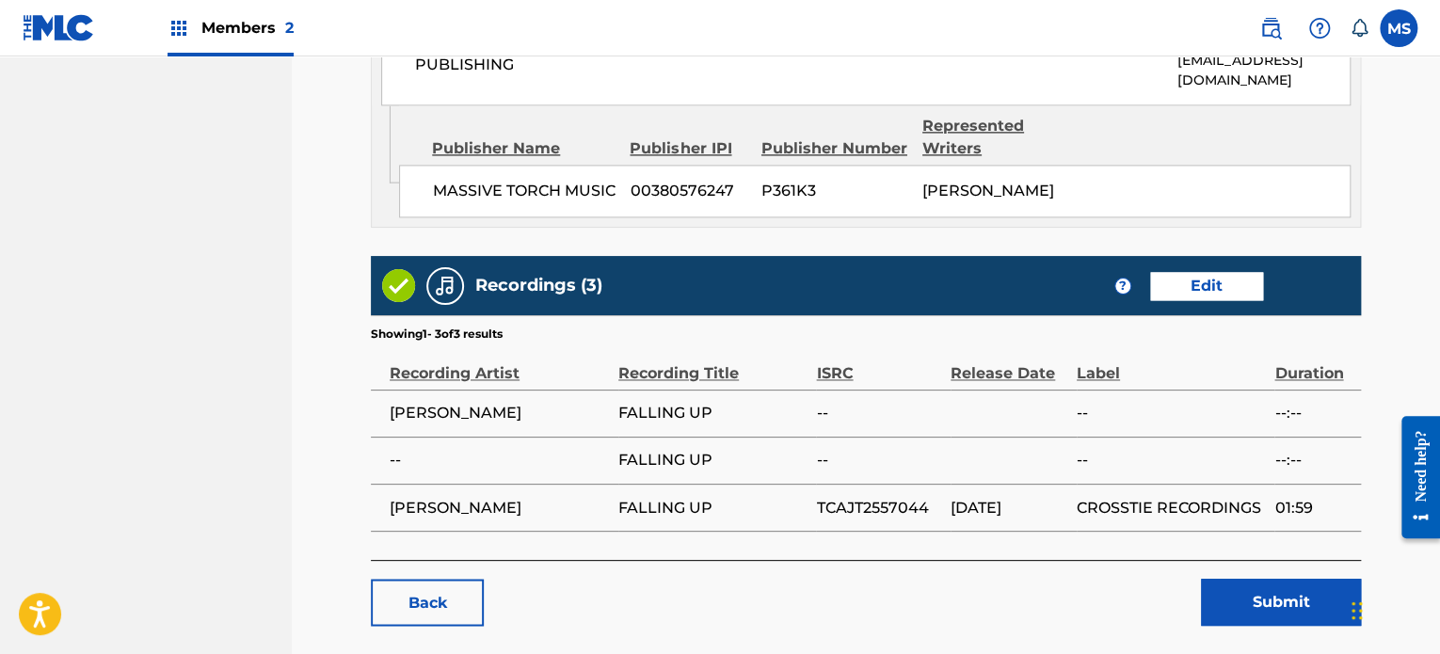
scroll to position [1434, 0]
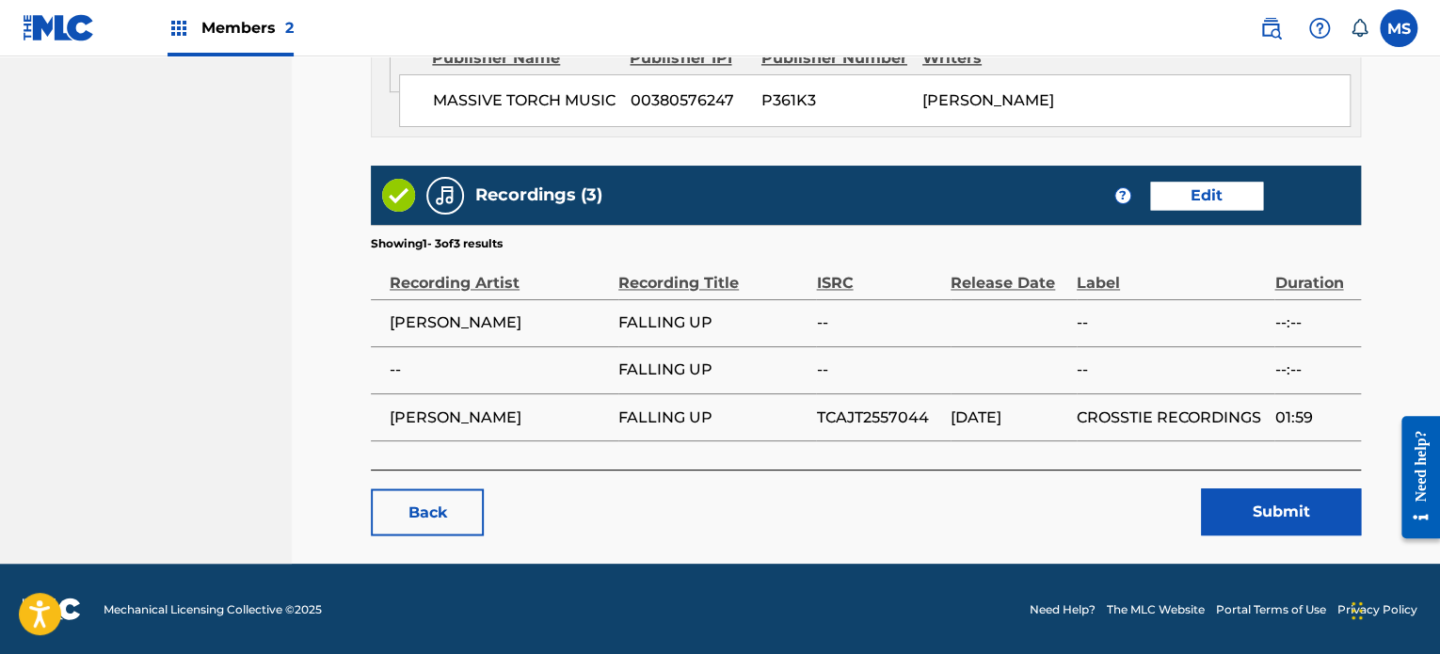
click at [1246, 506] on button "Submit" at bounding box center [1281, 511] width 160 height 47
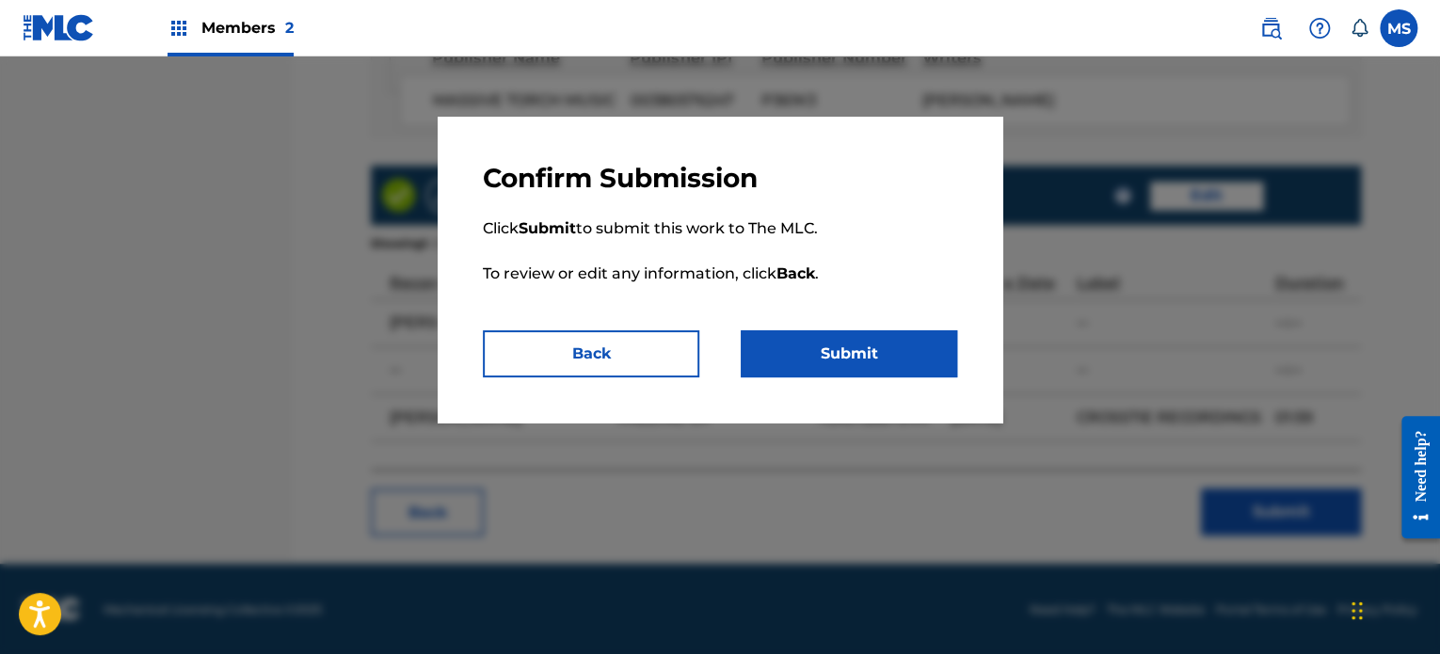
click at [925, 353] on button "Submit" at bounding box center [848, 353] width 216 height 47
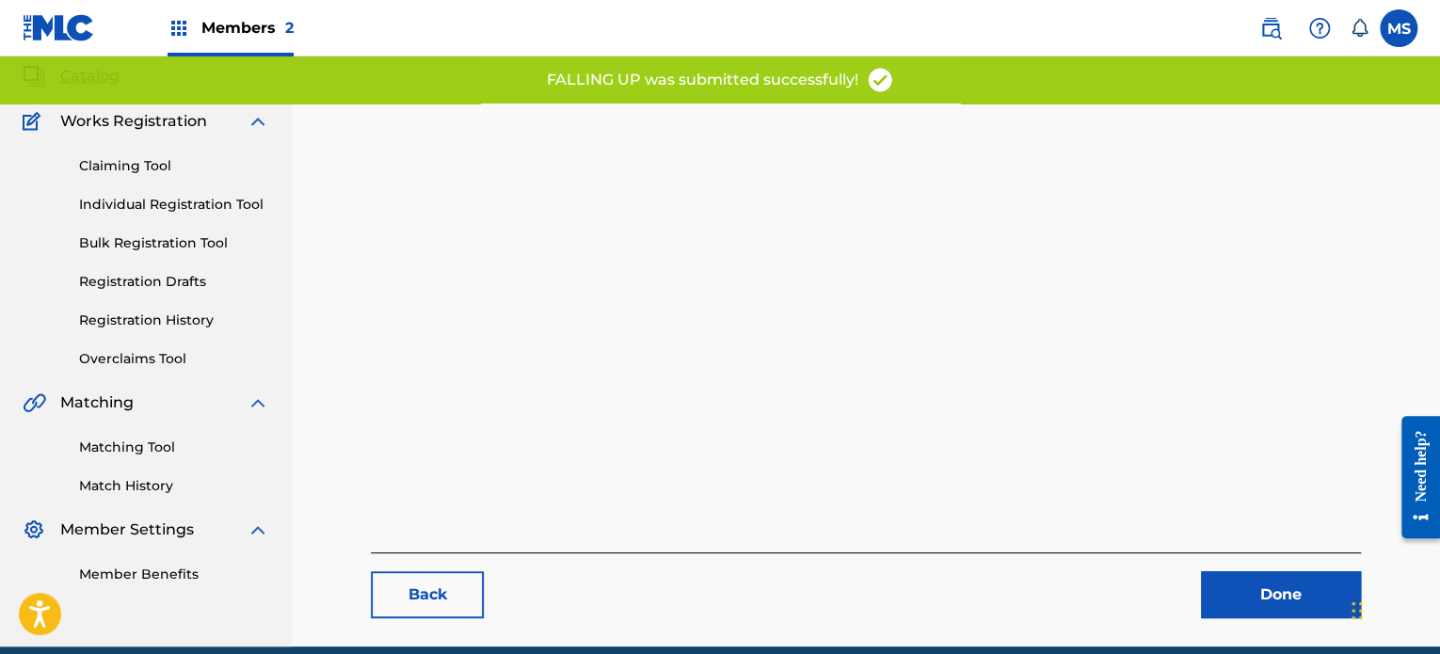
scroll to position [194, 0]
